Goal: Navigation & Orientation: Find specific page/section

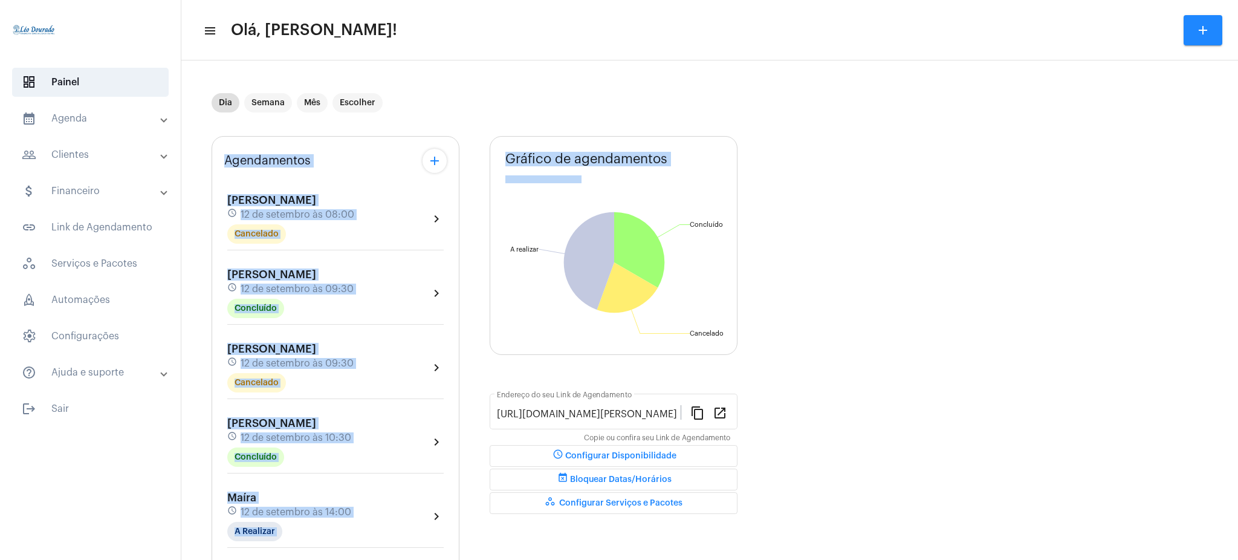
drag, startPoint x: 479, startPoint y: 148, endPoint x: 515, endPoint y: 119, distance: 46.5
click at [515, 119] on div "Dia Semana Mês Escolher Agendamentos add [PERSON_NAME] schedule 12 de setembro …" at bounding box center [710, 467] width 997 height 788
click at [515, 119] on div "Dia Semana Mês Escolher" at bounding box center [473, 103] width 523 height 60
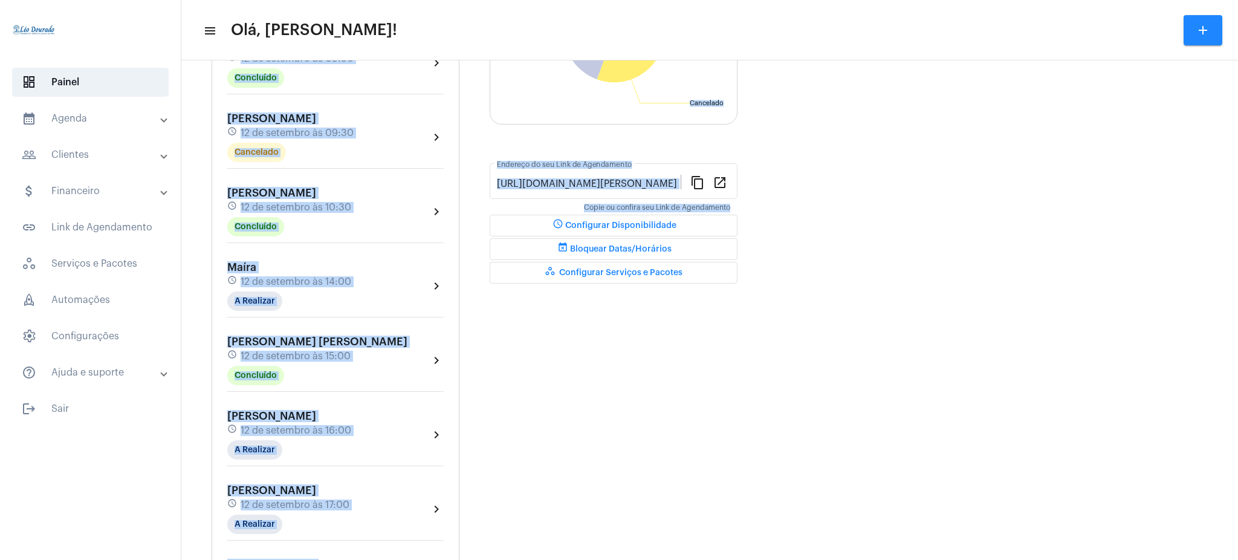
scroll to position [331, 0]
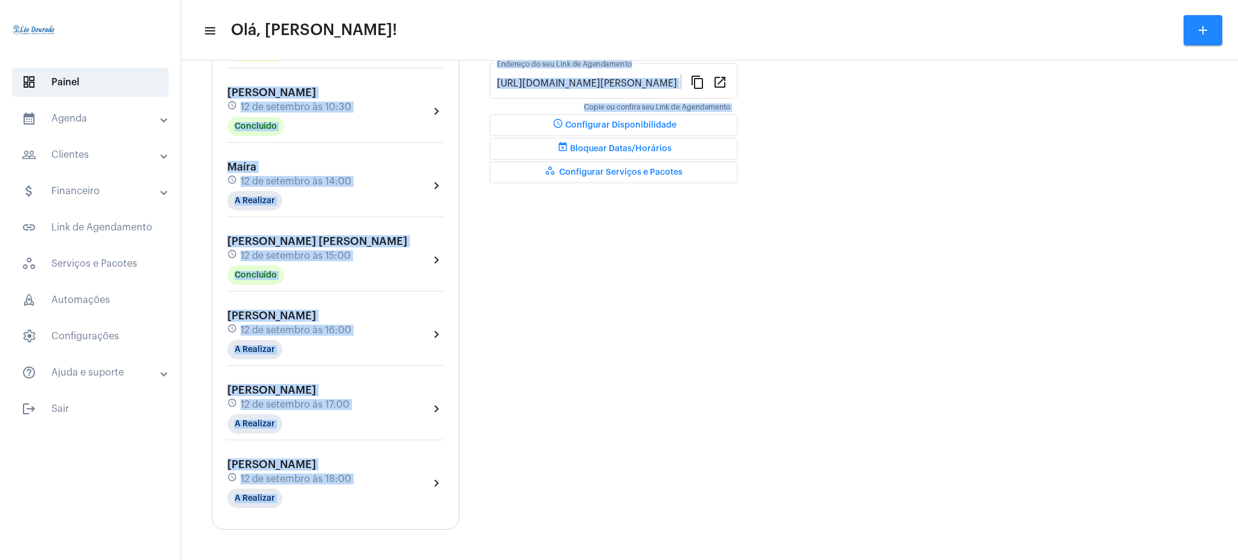
drag, startPoint x: 490, startPoint y: 123, endPoint x: 663, endPoint y: 218, distance: 197.3
click at [663, 218] on div "Dia Semana Mês Escolher Agendamentos add [PERSON_NAME] schedule 12 de setembro …" at bounding box center [710, 136] width 997 height 788
click at [728, 236] on div "Gráfico de agendamentos Não há agendamentos Concluído Concluído Cancelado Cance…" at bounding box center [614, 167] width 248 height 724
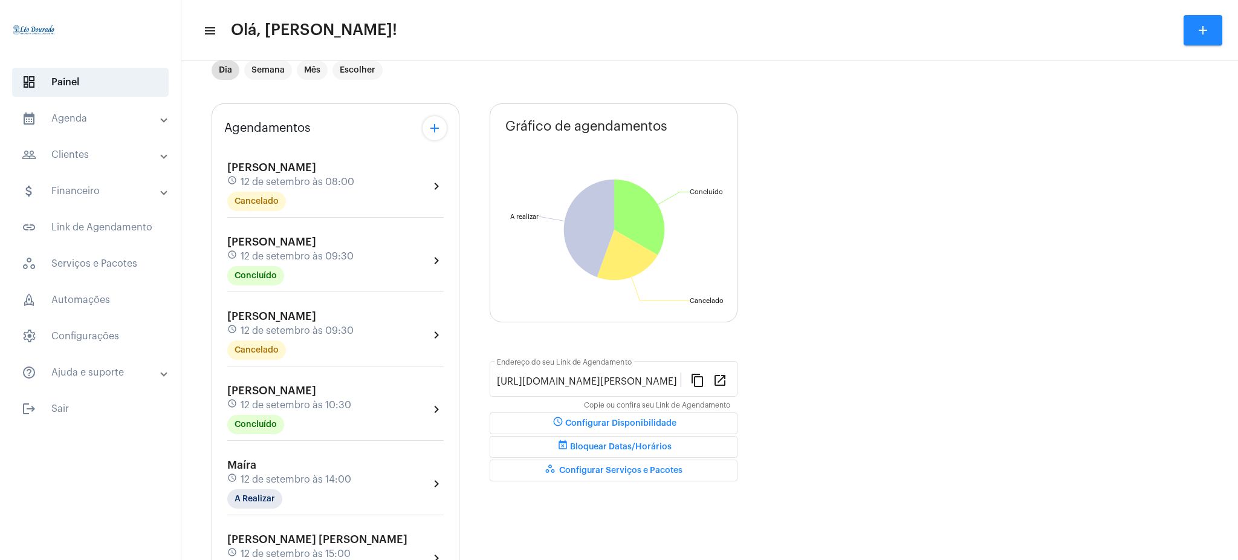
scroll to position [0, 0]
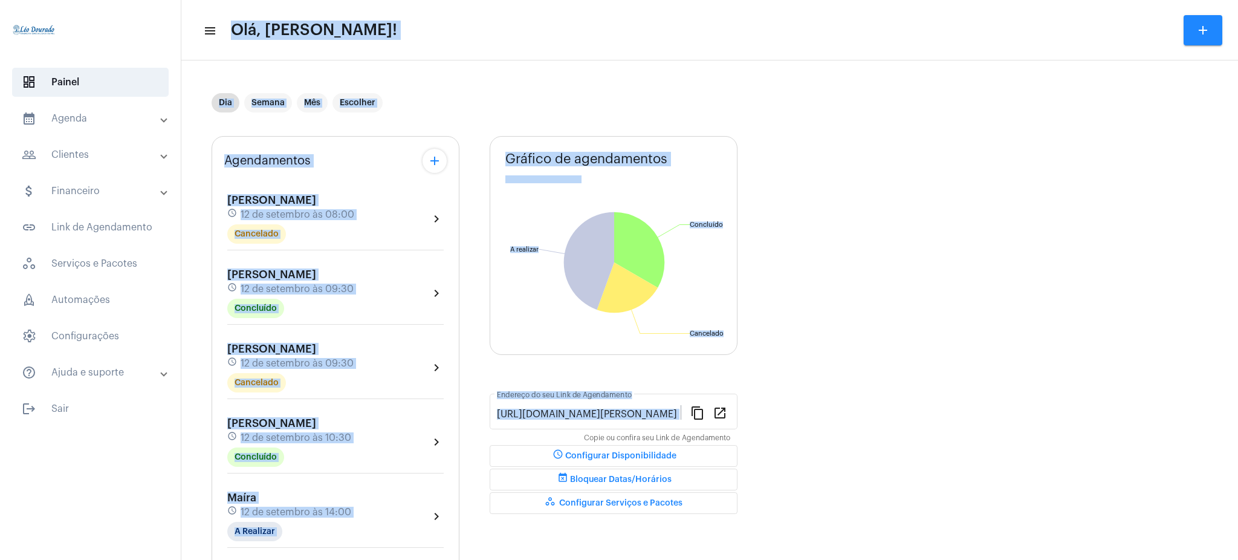
drag, startPoint x: 752, startPoint y: 364, endPoint x: 226, endPoint y: 28, distance: 624.3
click at [226, 60] on app-main-dashboard "menu Olá, Léo Rezende! add Dia Semana Mês Escolher Agendamentos add Maria sched…" at bounding box center [709, 475] width 1057 height 830
click at [879, 112] on div "Dia Semana Mês Escolher" at bounding box center [710, 103] width 997 height 60
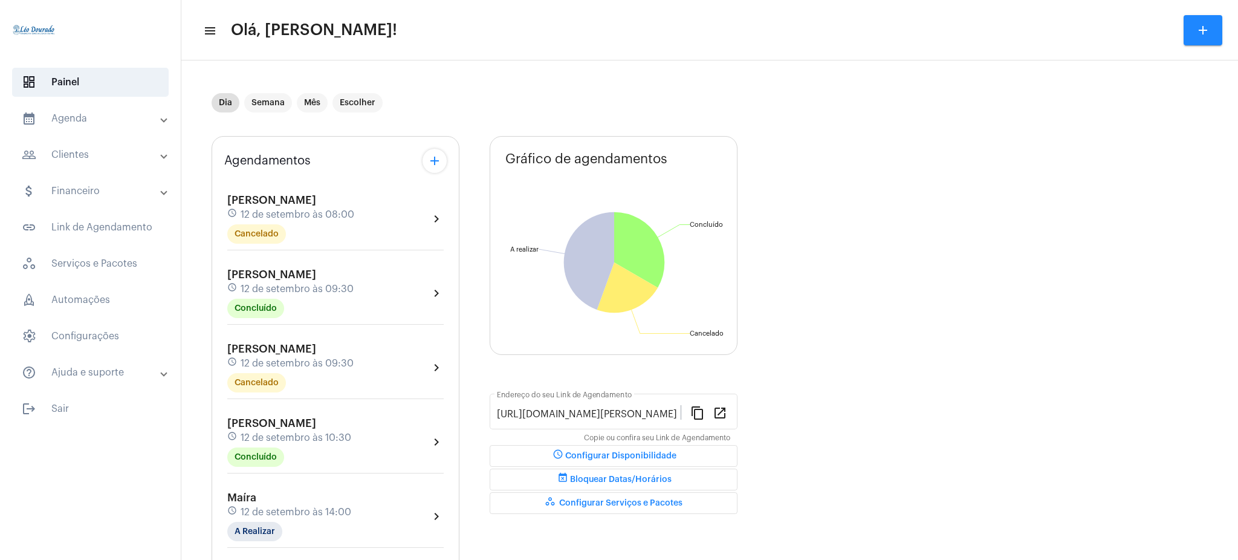
click at [131, 125] on mat-panel-title "calendar_month_outlined Agenda" at bounding box center [92, 118] width 140 height 15
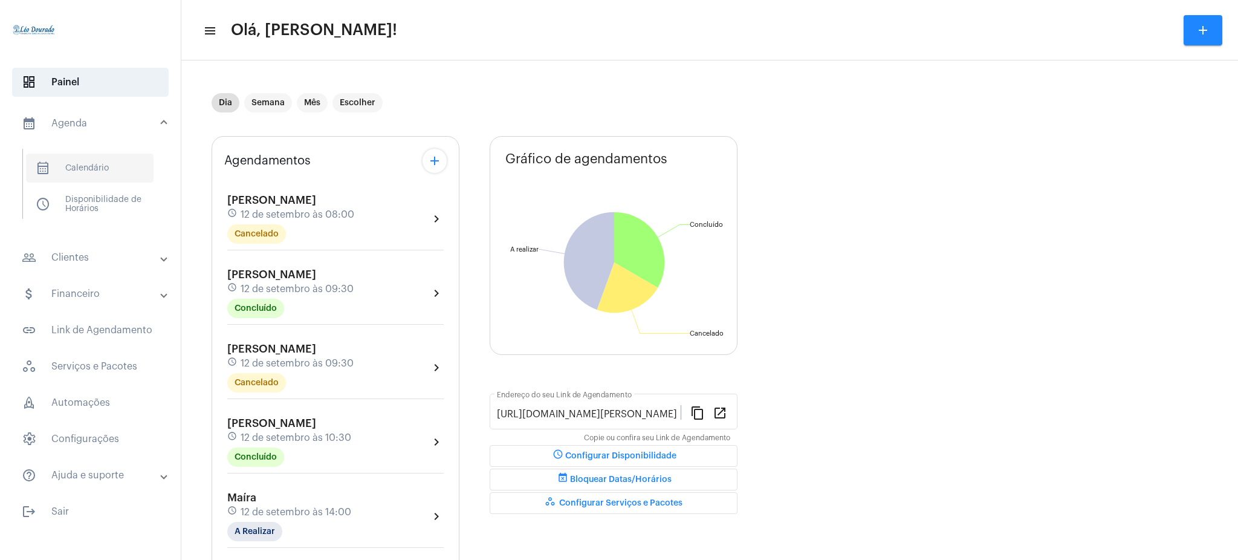
click at [103, 169] on span "calendar_month_outlined Calendário" at bounding box center [90, 168] width 128 height 29
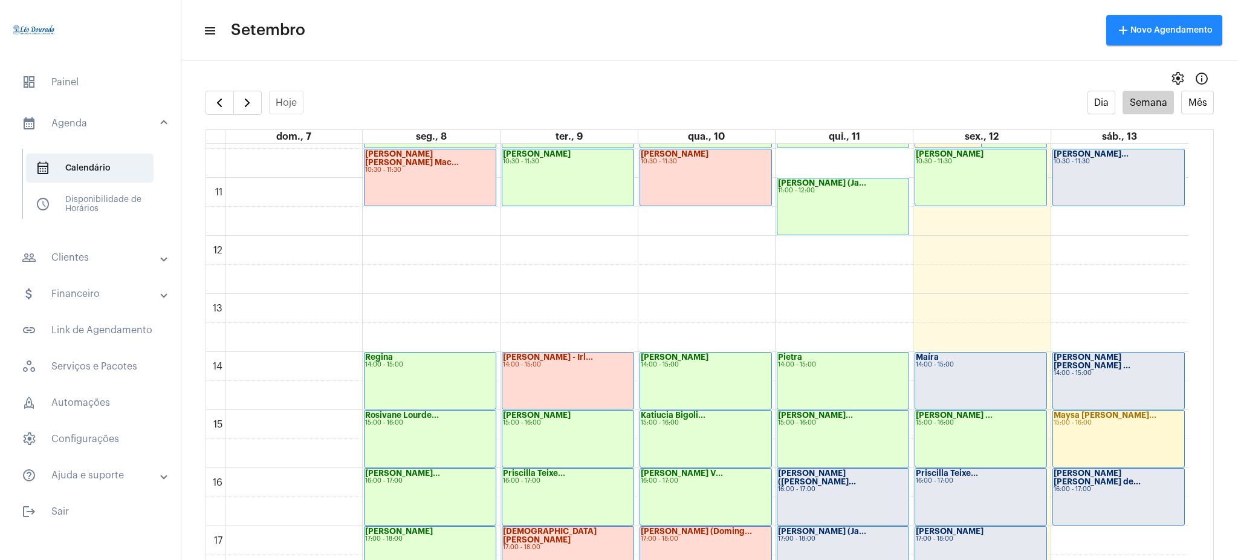
scroll to position [603, 0]
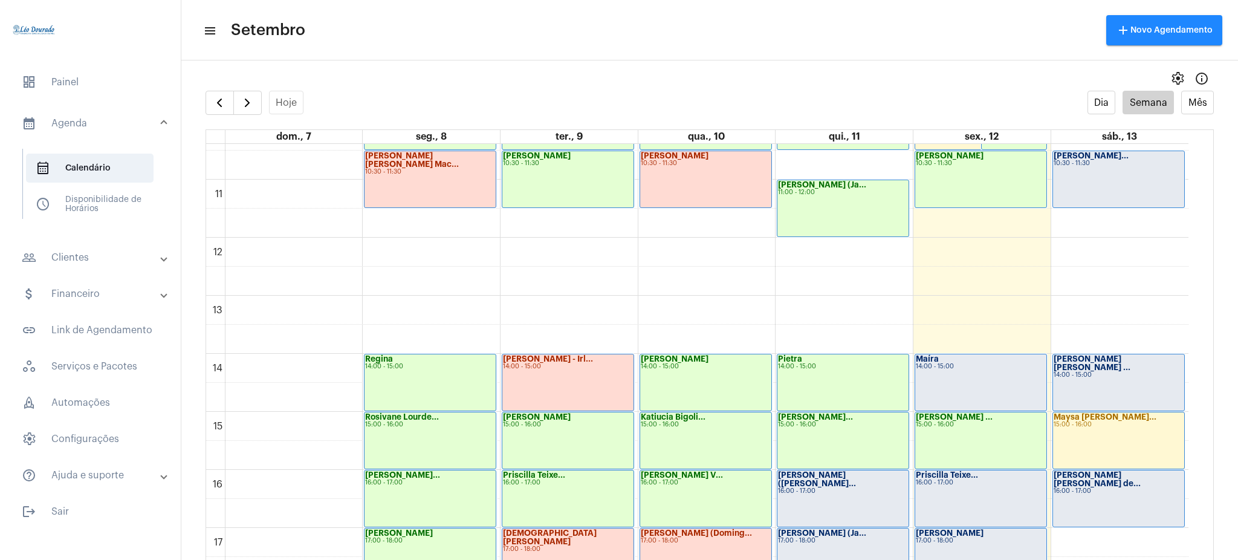
click at [98, 268] on mat-expansion-panel-header "people_outline Clientes" at bounding box center [94, 257] width 174 height 29
click at [105, 200] on span "people_outline Meus Clientes" at bounding box center [90, 206] width 128 height 29
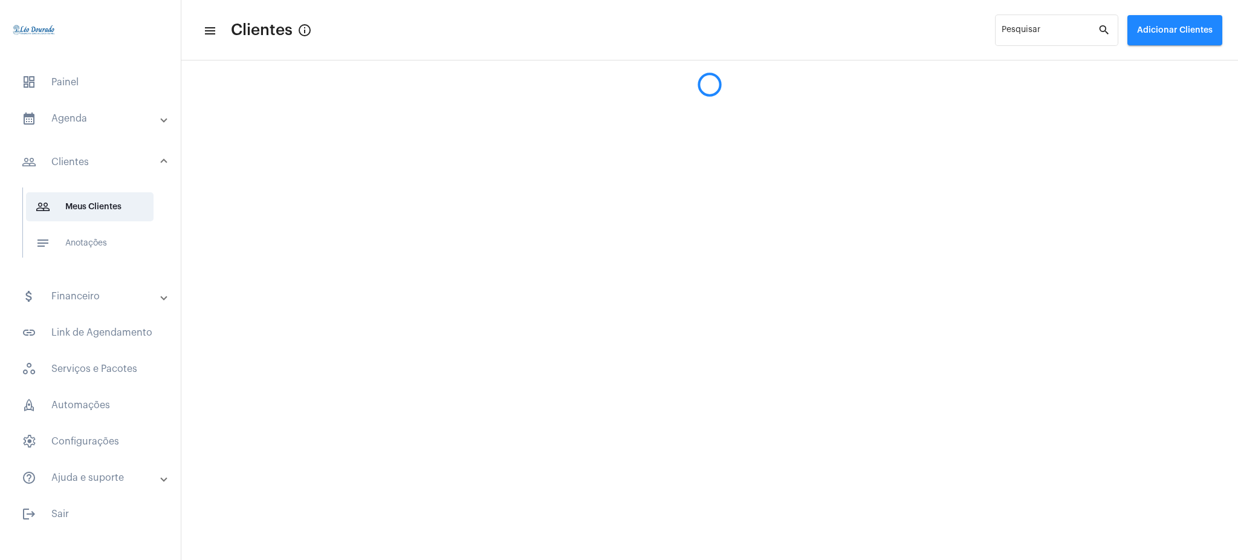
click at [91, 107] on mat-expansion-panel-header "calendar_month_outlined Agenda" at bounding box center [94, 118] width 174 height 29
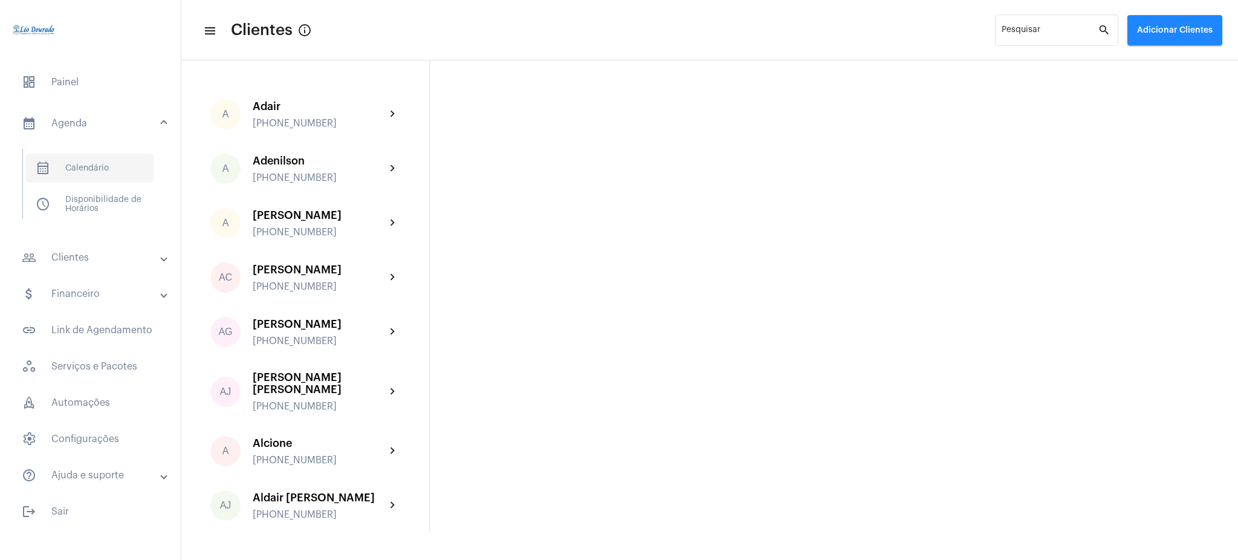
click at [119, 160] on span "calendar_month_outlined Calendário" at bounding box center [90, 168] width 128 height 29
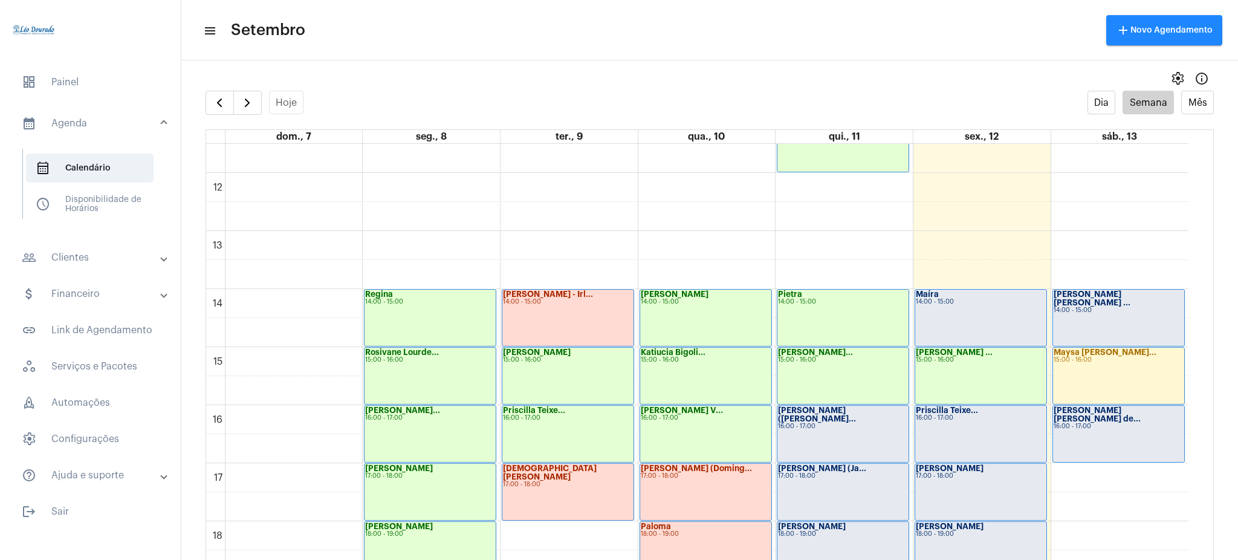
scroll to position [656, 0]
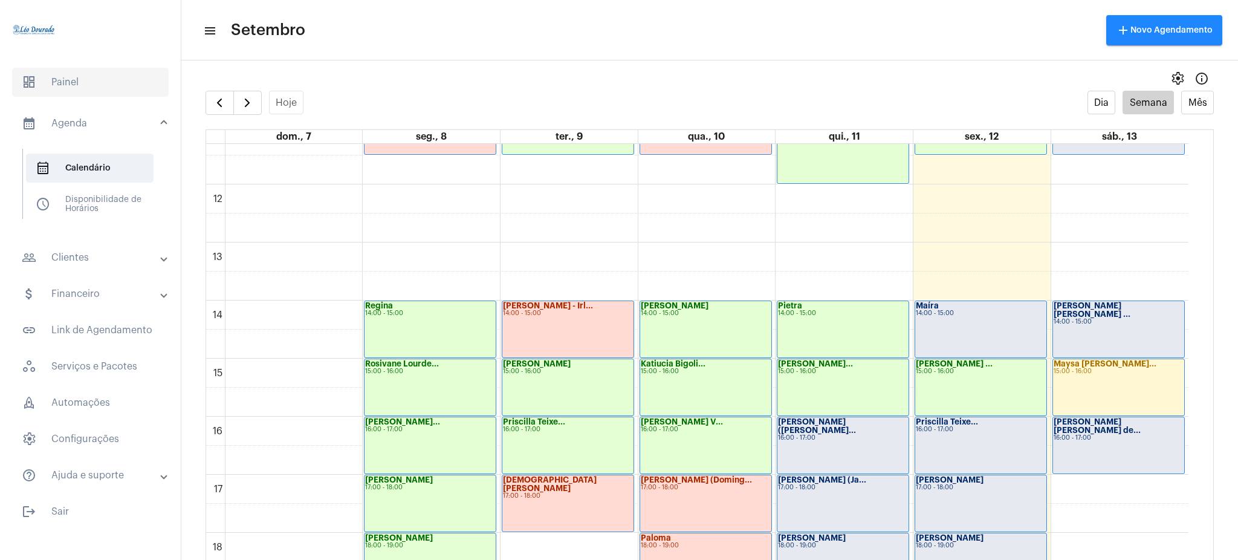
click at [102, 81] on span "dashboard Painel" at bounding box center [90, 82] width 157 height 29
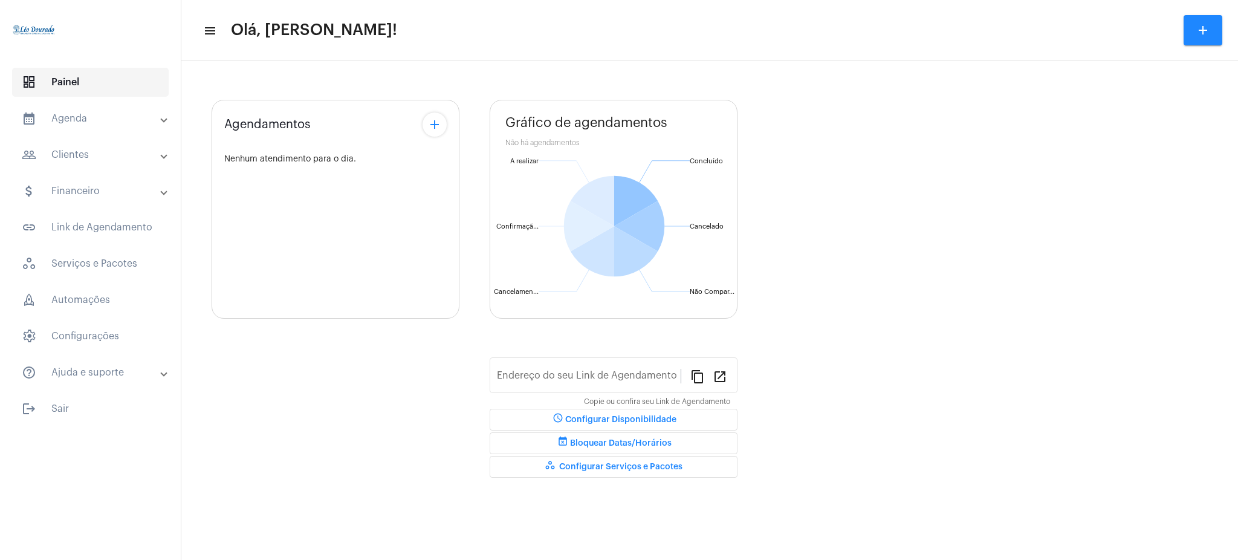
type input "https://neft.com.br/léo-rezende-dourado-"
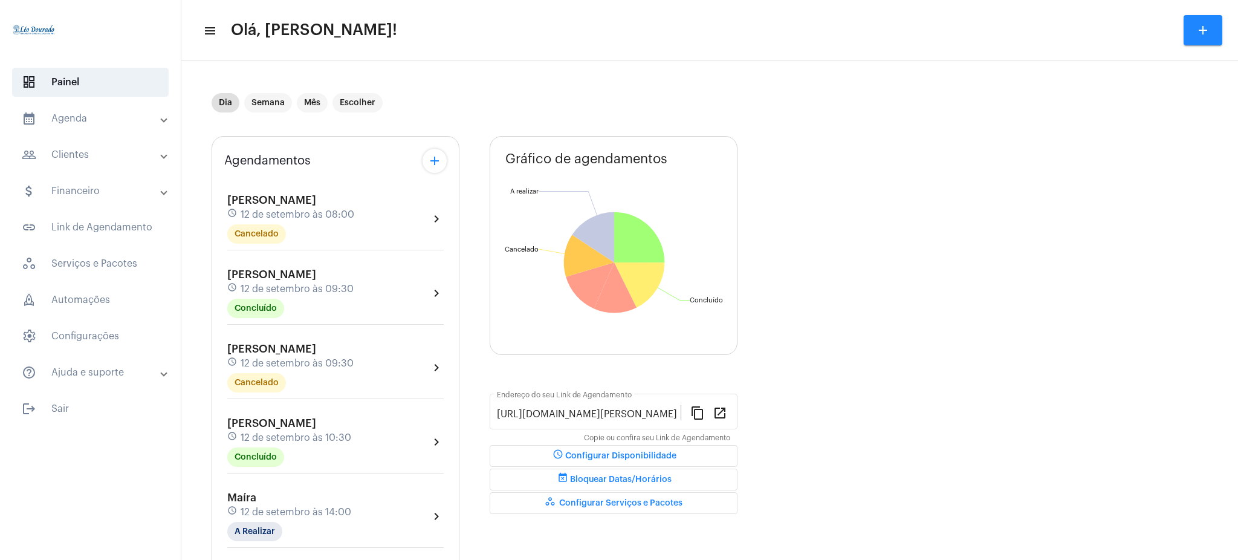
click at [128, 105] on mat-expansion-panel-header "calendar_month_outlined Agenda" at bounding box center [94, 118] width 174 height 29
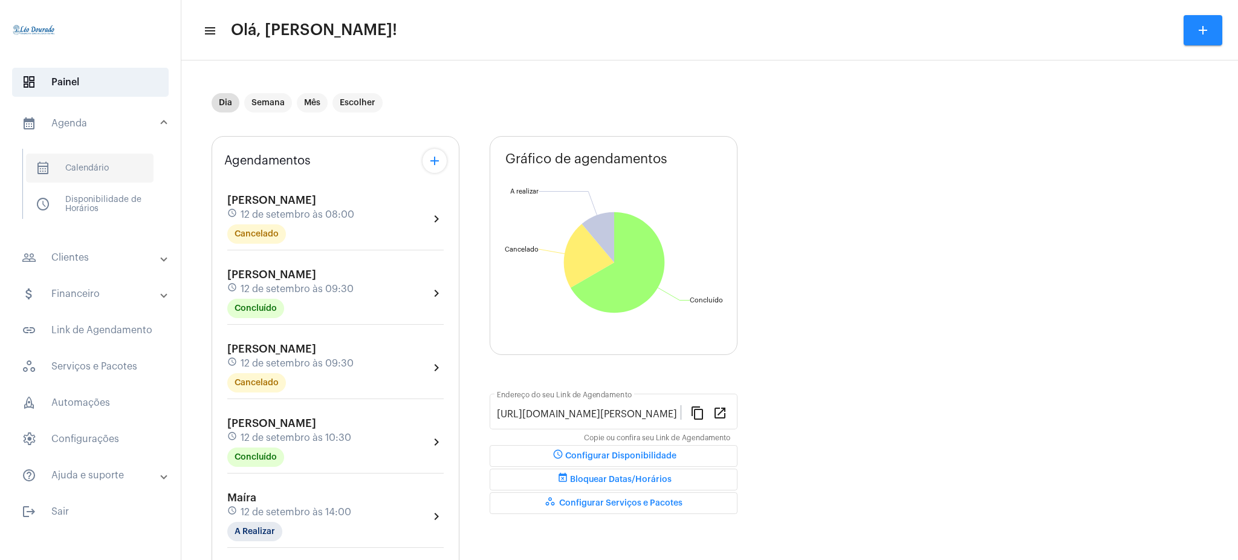
click at [94, 161] on span "calendar_month_outlined Calendário" at bounding box center [90, 168] width 128 height 29
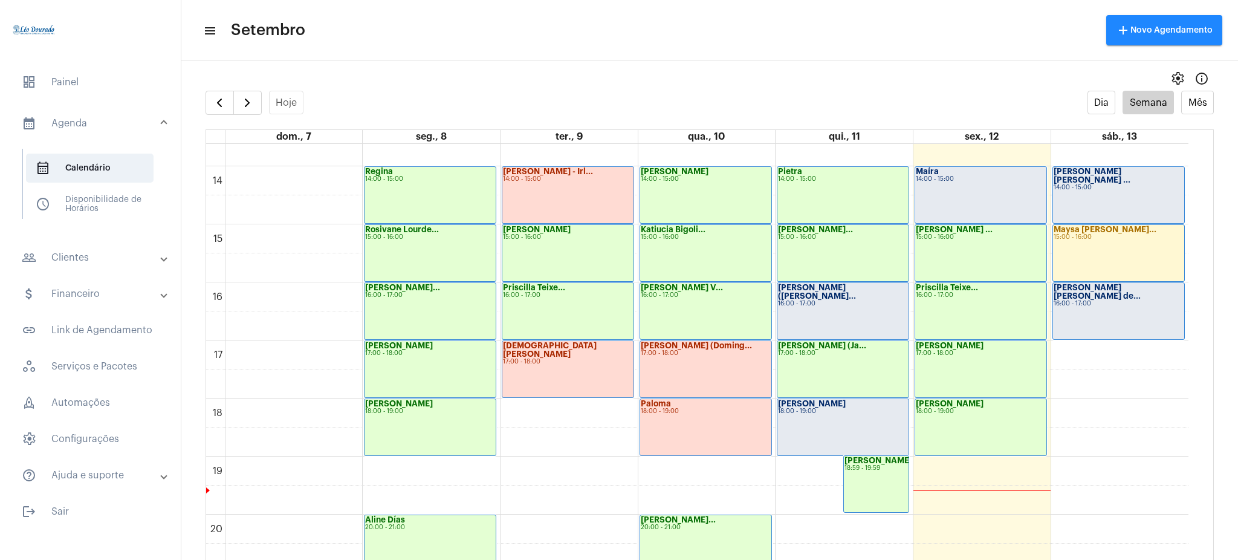
scroll to position [779, 0]
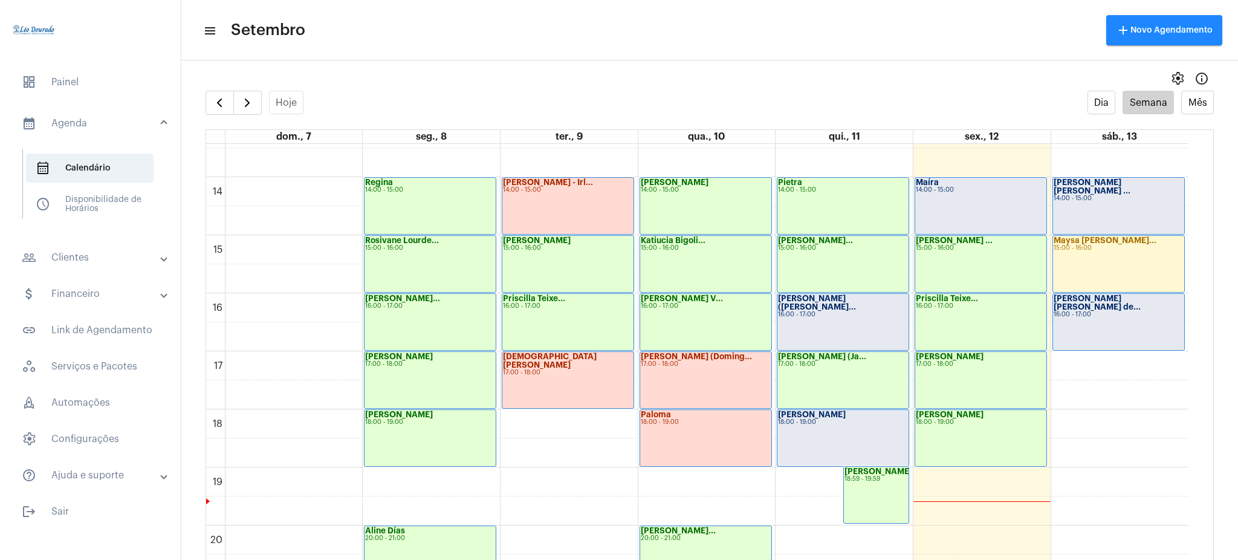
click at [141, 267] on mat-expansion-panel-header "people_outline Clientes" at bounding box center [94, 257] width 174 height 29
click at [133, 198] on span "people_outline Meus Clientes" at bounding box center [90, 206] width 128 height 29
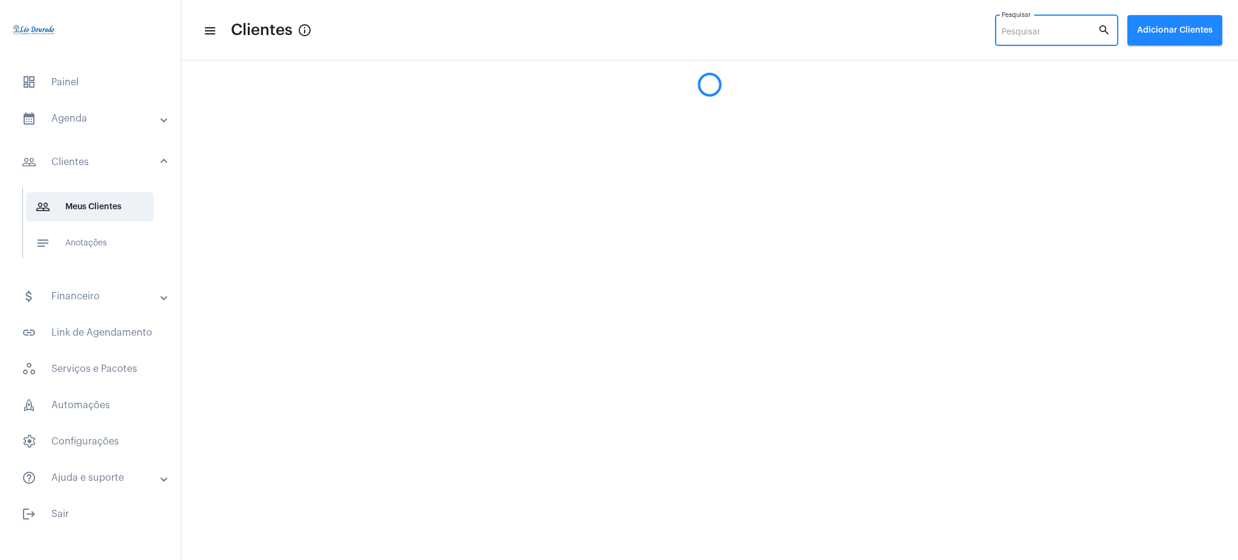
click at [1036, 30] on input "Pesquisar" at bounding box center [1050, 33] width 96 height 10
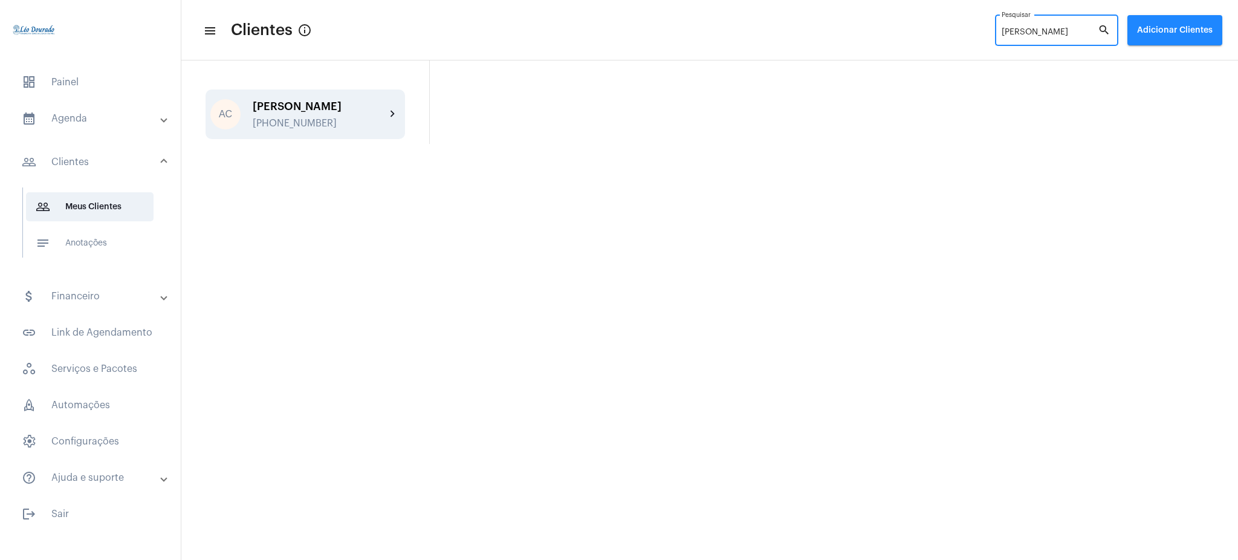
type input "amanda chagas"
click at [394, 114] on mat-icon "chevron_right" at bounding box center [393, 114] width 15 height 15
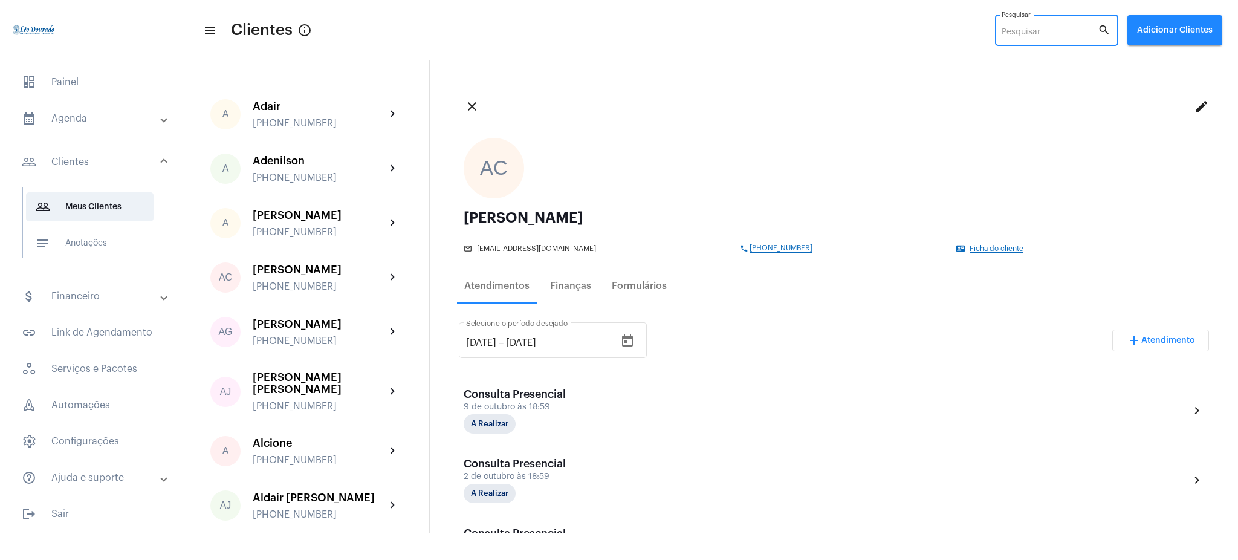
click at [1018, 31] on input "Pesquisar" at bounding box center [1050, 33] width 96 height 10
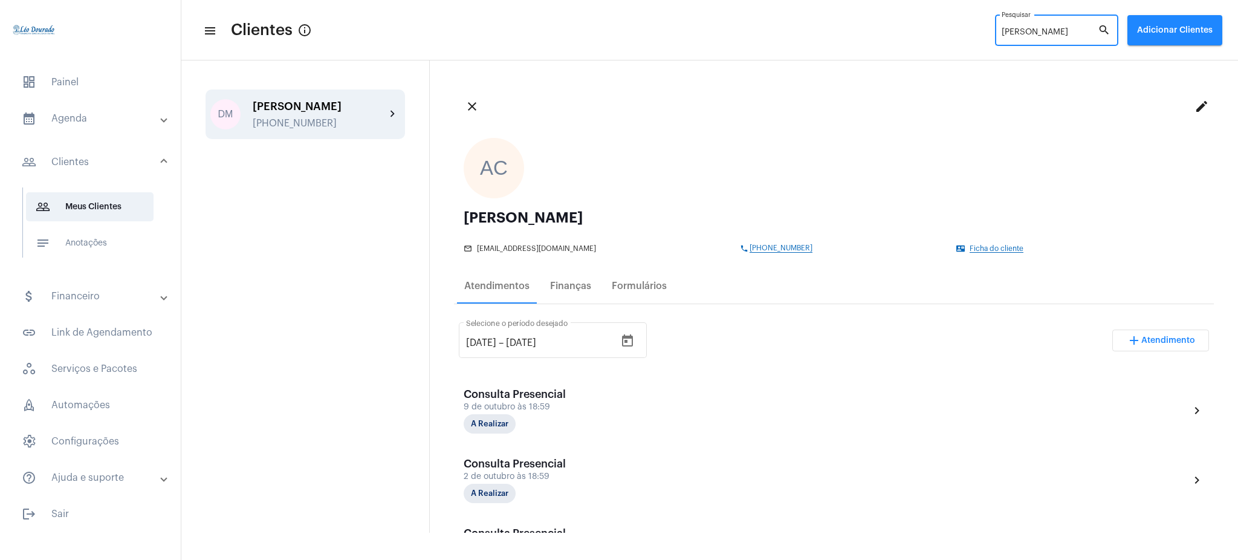
type input "daniele"
click at [393, 110] on mat-icon "chevron_right" at bounding box center [393, 114] width 15 height 15
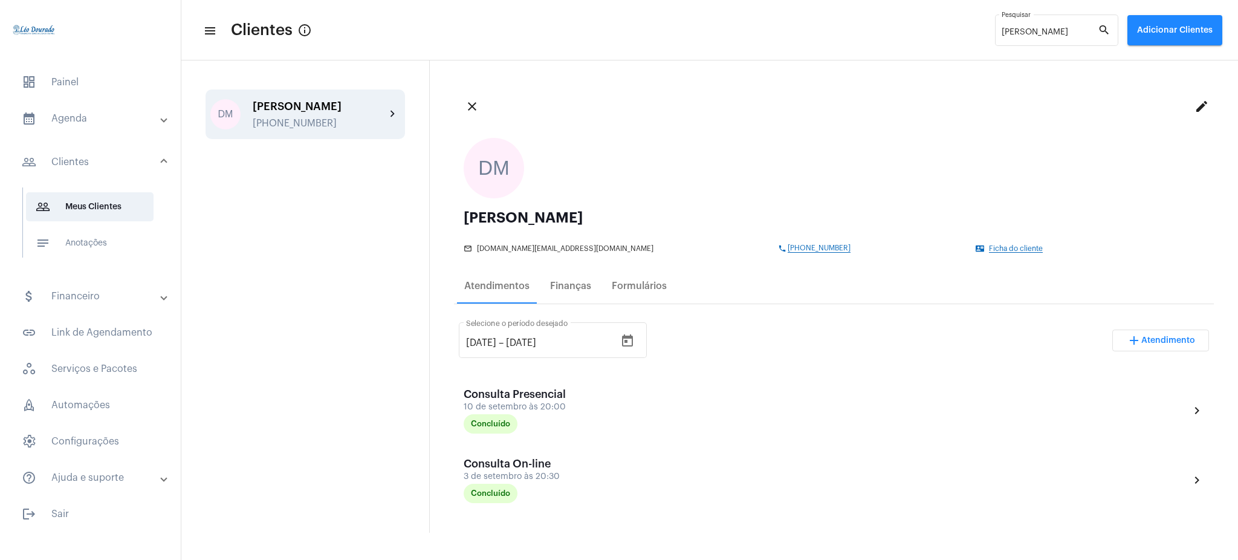
click at [109, 119] on mat-panel-title "calendar_month_outlined Agenda" at bounding box center [92, 118] width 140 height 15
click at [117, 164] on span "calendar_month_outlined Calendário" at bounding box center [90, 168] width 128 height 29
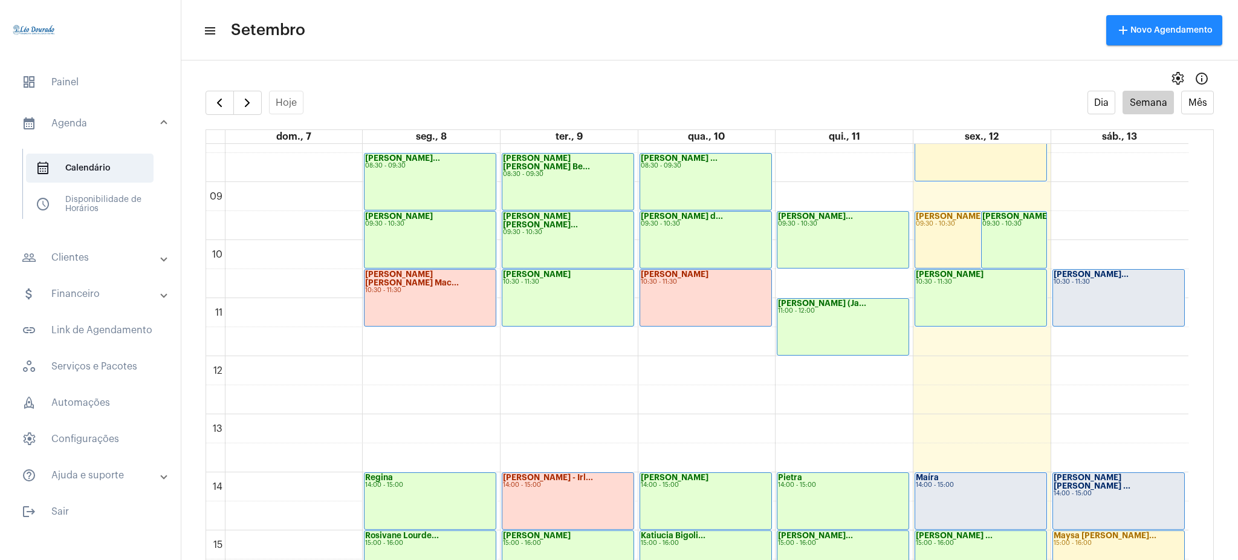
scroll to position [460, 0]
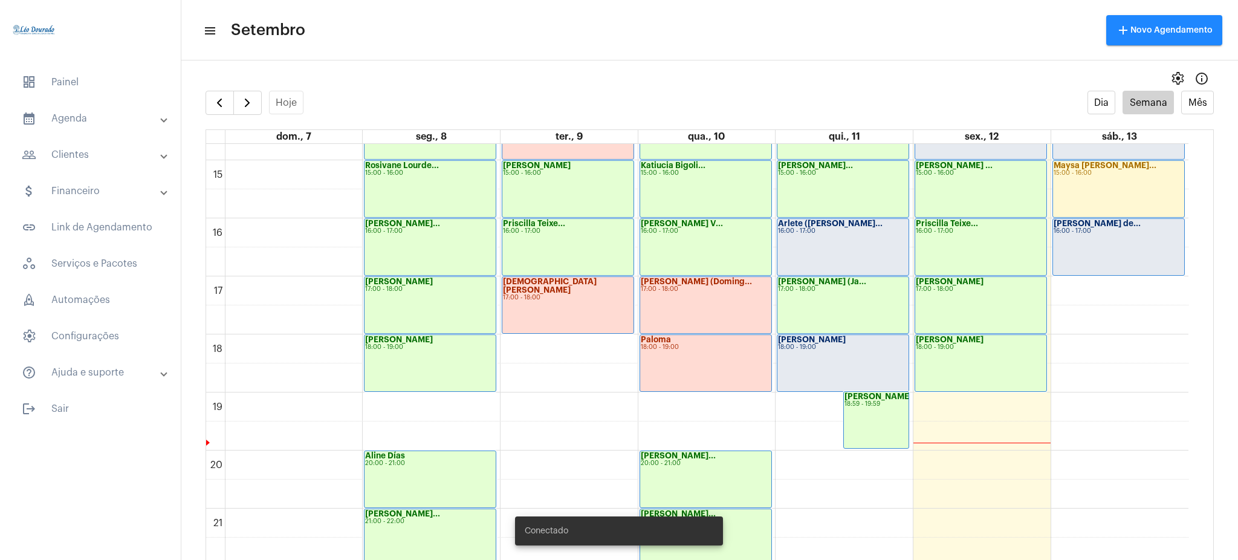
scroll to position [835, 0]
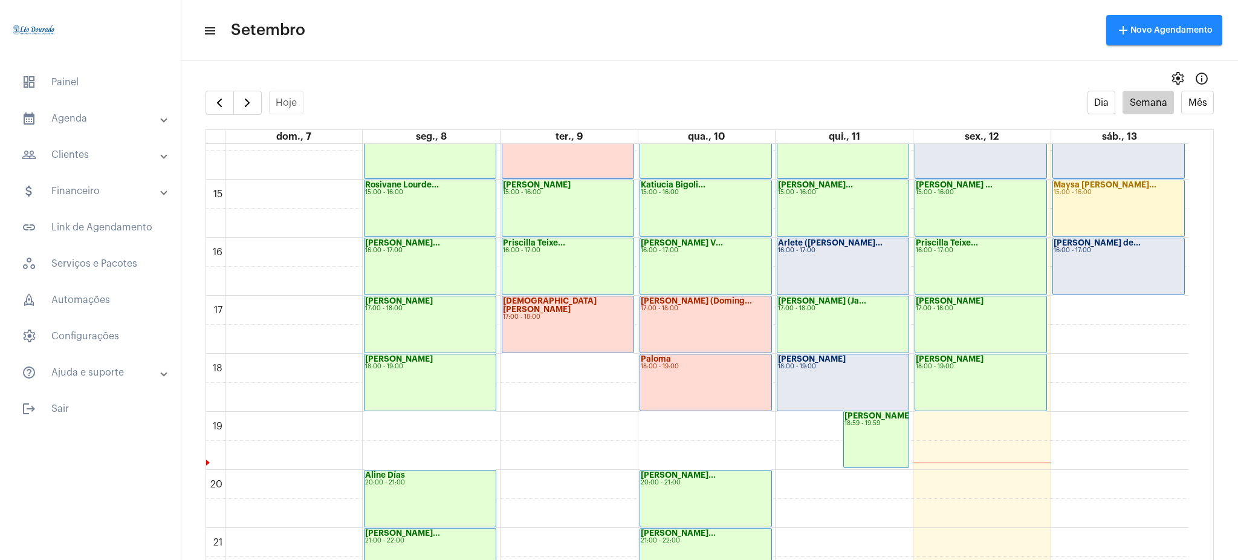
click at [138, 123] on mat-panel-title "calendar_month_outlined Agenda" at bounding box center [92, 118] width 140 height 15
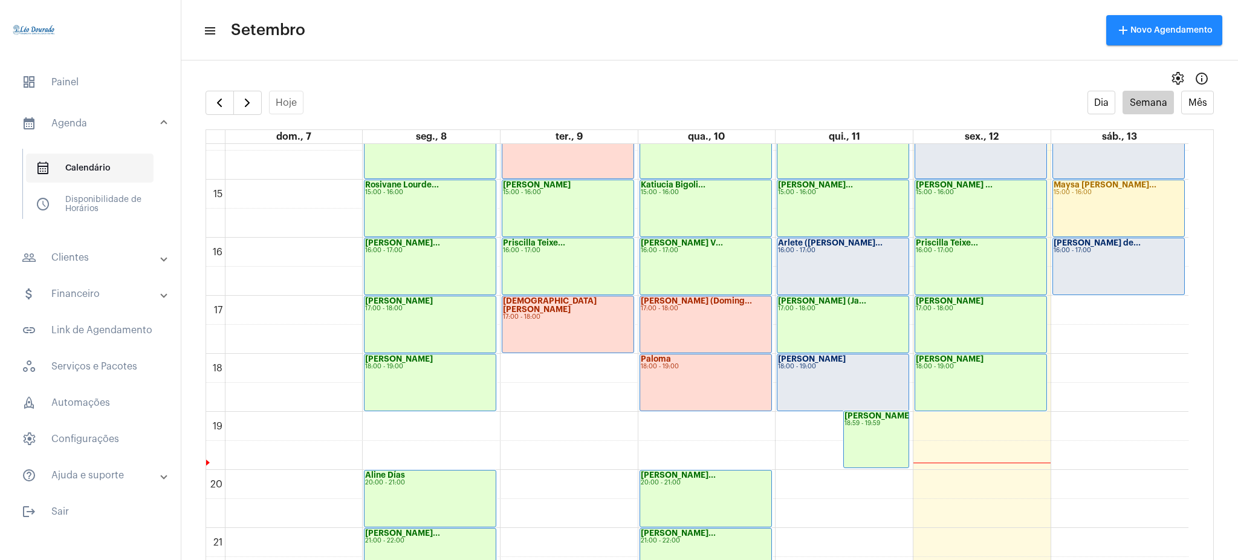
click at [99, 169] on span "calendar_month_outlined Calendário" at bounding box center [90, 168] width 128 height 29
drag, startPoint x: 1202, startPoint y: 452, endPoint x: 1195, endPoint y: 454, distance: 6.5
click at [1195, 454] on td "00 01 02 03 04 05 06 07 08 09 10 11 12 13 14 15 16 17 18 19 20 21 22 23 [PERSON…" at bounding box center [710, 364] width 1008 height 440
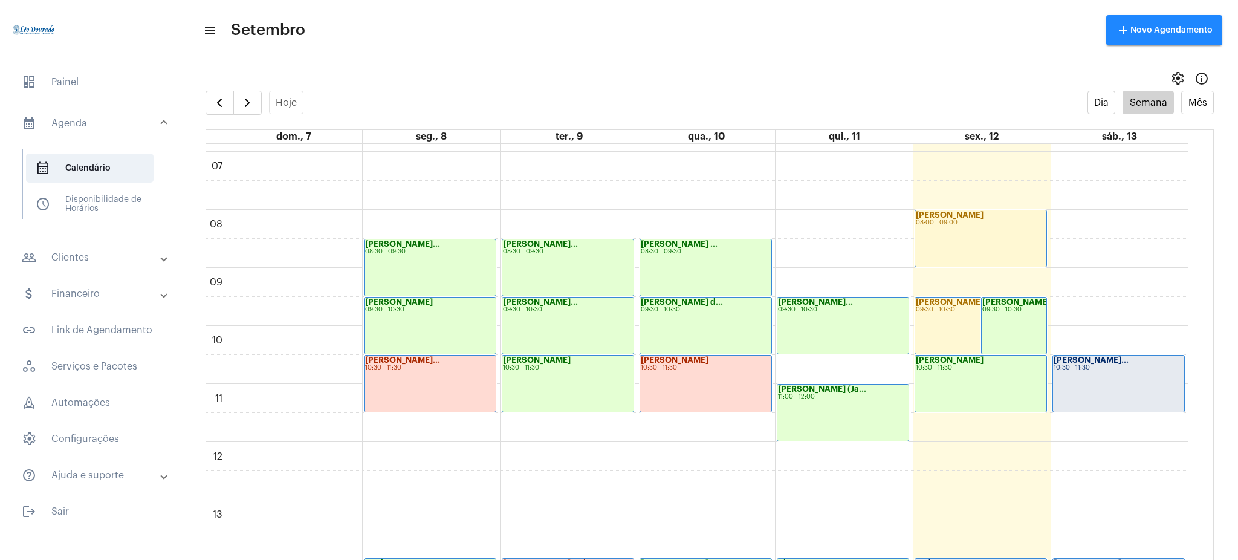
scroll to position [401, 0]
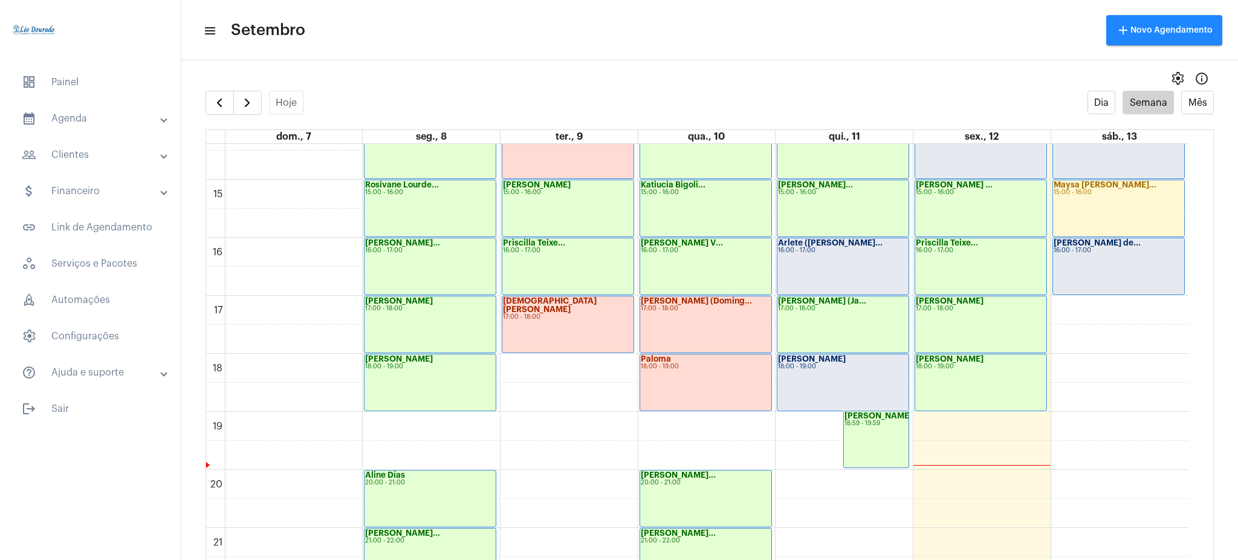
scroll to position [830, 0]
